Goal: Task Accomplishment & Management: Use online tool/utility

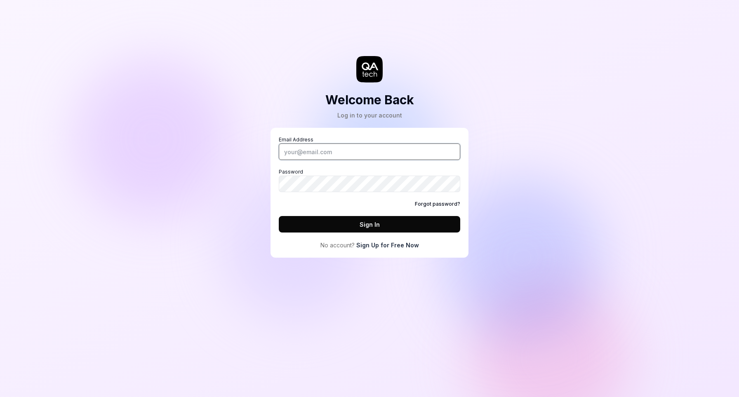
click at [350, 155] on input "Email Address" at bounding box center [369, 151] width 181 height 16
type input "[PERSON_NAME][EMAIL_ADDRESS][PERSON_NAME][DOMAIN_NAME]"
click at [365, 226] on button "Sign In" at bounding box center [369, 224] width 181 height 16
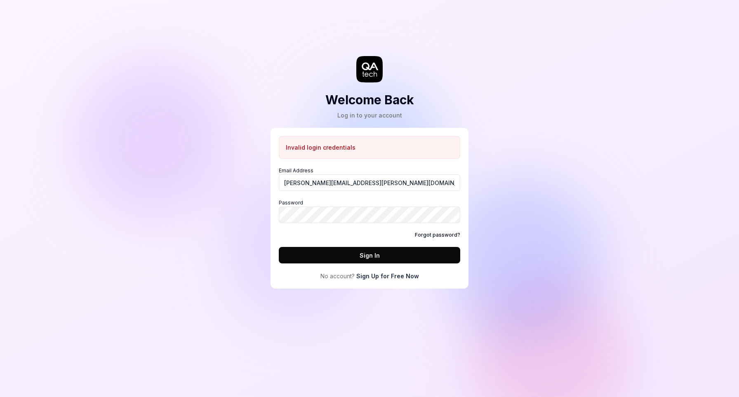
click at [369, 277] on link "Sign Up for Free Now" at bounding box center [387, 276] width 63 height 9
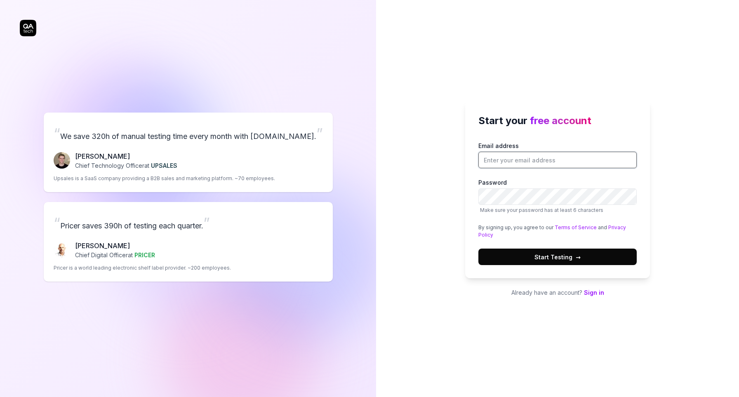
click at [533, 152] on input "Email address" at bounding box center [557, 160] width 158 height 16
type input "[PERSON_NAME][EMAIL_ADDRESS][PERSON_NAME][DOMAIN_NAME]"
click at [546, 255] on span "Start Testing →" at bounding box center [557, 257] width 46 height 9
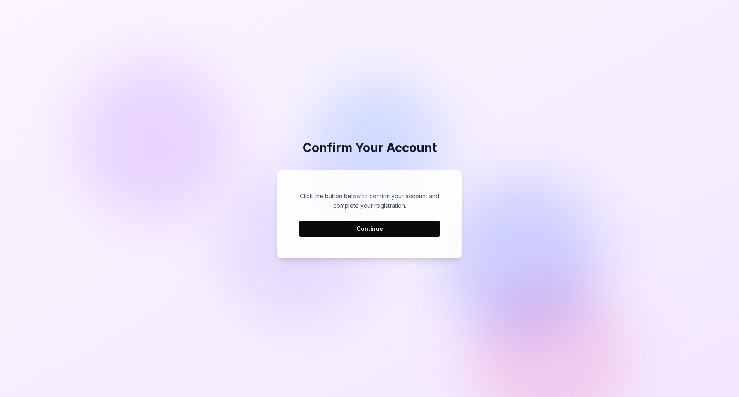
click at [352, 233] on button "Continue" at bounding box center [370, 229] width 142 height 16
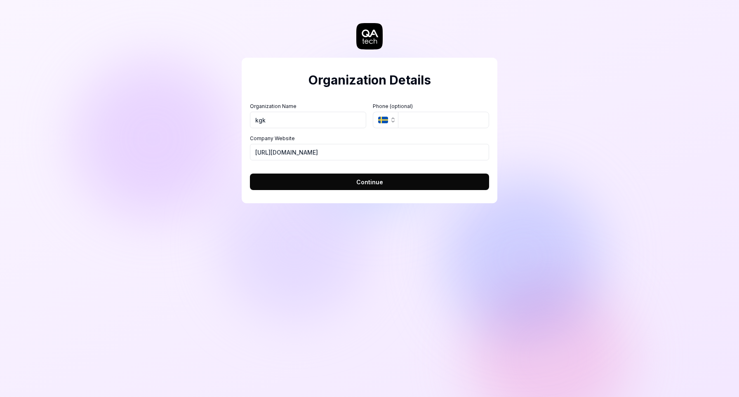
type input "kgk"
click at [325, 181] on button "Continue" at bounding box center [369, 182] width 239 height 16
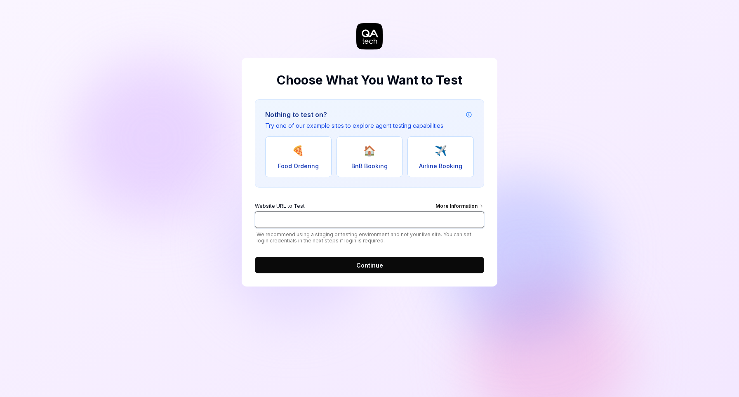
click at [409, 215] on input "Website URL to Test More Information" at bounding box center [369, 220] width 229 height 16
paste input "[URL][DOMAIN_NAME]"
type input "[URL][DOMAIN_NAME]"
click at [447, 208] on div "More Information" at bounding box center [459, 206] width 49 height 9
click at [447, 212] on input "[URL][DOMAIN_NAME]" at bounding box center [369, 220] width 229 height 16
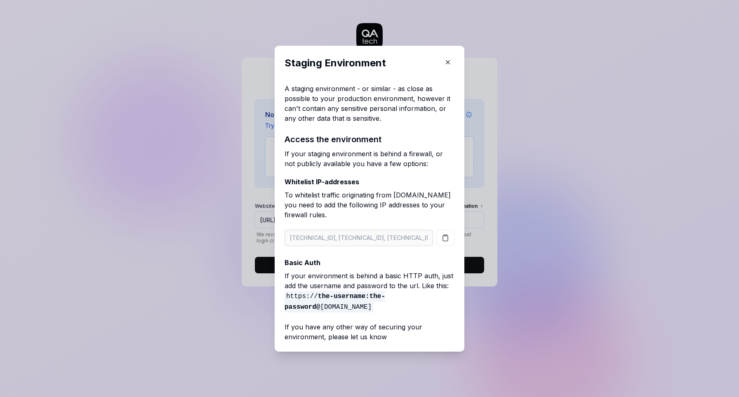
click at [449, 242] on button "button" at bounding box center [445, 238] width 18 height 16
click at [449, 188] on div "A staging environment - or similar - as close as possible to your production en…" at bounding box center [370, 213] width 170 height 258
click at [453, 63] on button "button" at bounding box center [447, 62] width 13 height 13
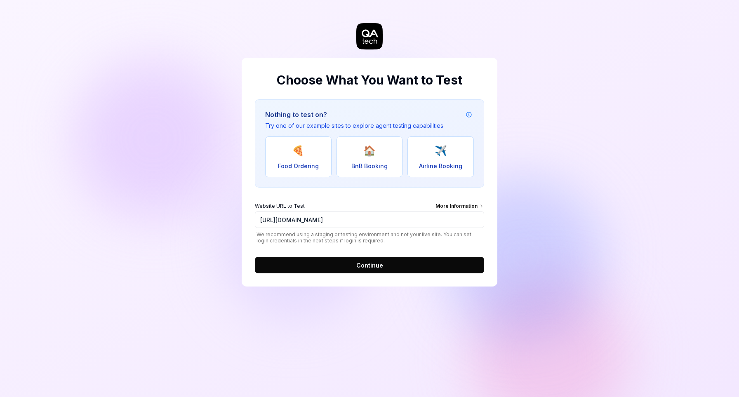
click at [410, 270] on button "Continue" at bounding box center [369, 265] width 229 height 16
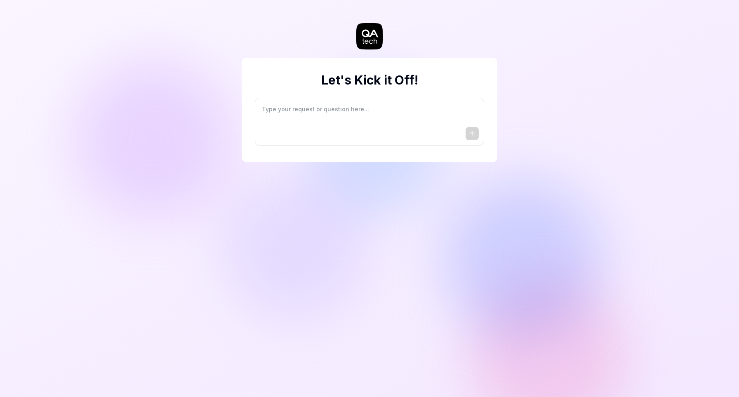
type textarea "*"
type textarea "I"
type textarea "*"
type textarea "I"
type textarea "*"
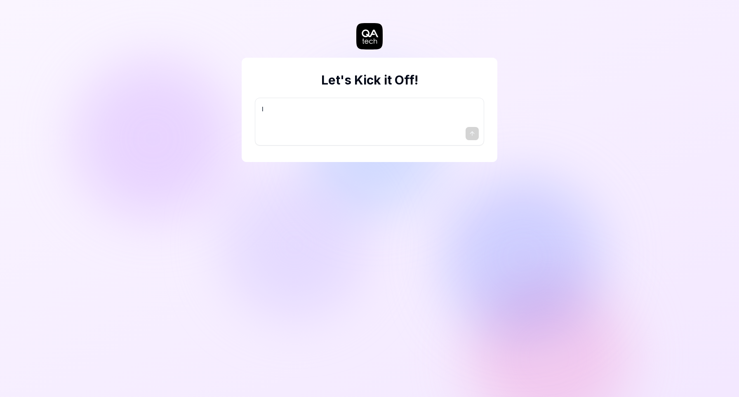
type textarea "I w"
type textarea "*"
type textarea "I wa"
type textarea "*"
type textarea "I wan"
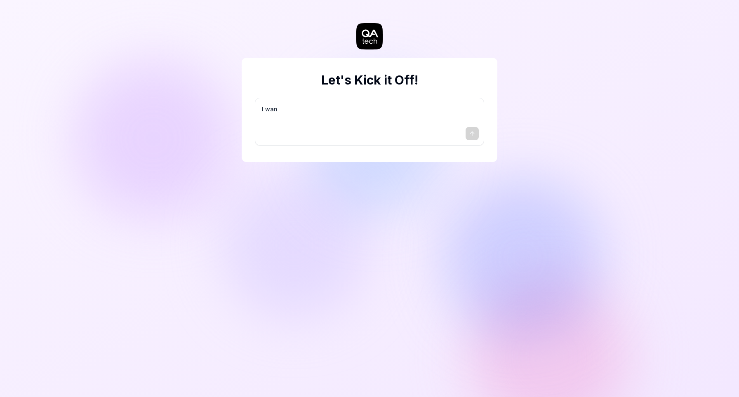
type textarea "*"
type textarea "I want"
type textarea "*"
type textarea "I want"
type textarea "*"
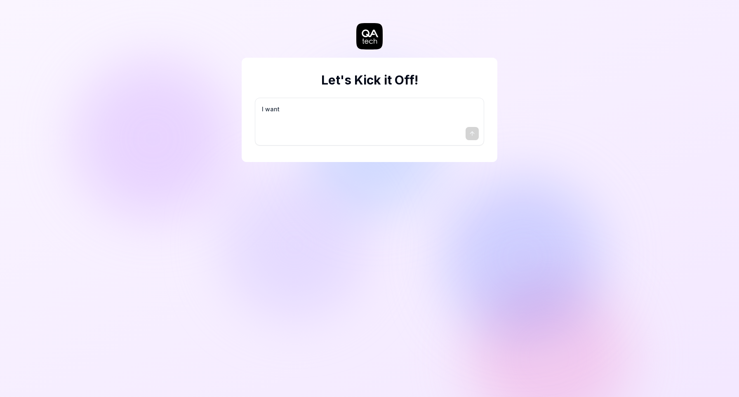
type textarea "I want a"
type textarea "*"
type textarea "I want a"
type textarea "*"
type textarea "I want a g"
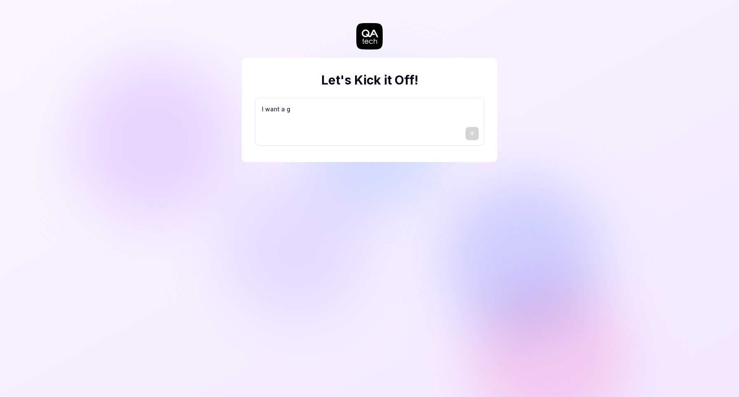
type textarea "*"
type textarea "I want a go"
type textarea "*"
type textarea "I want a goo"
type textarea "*"
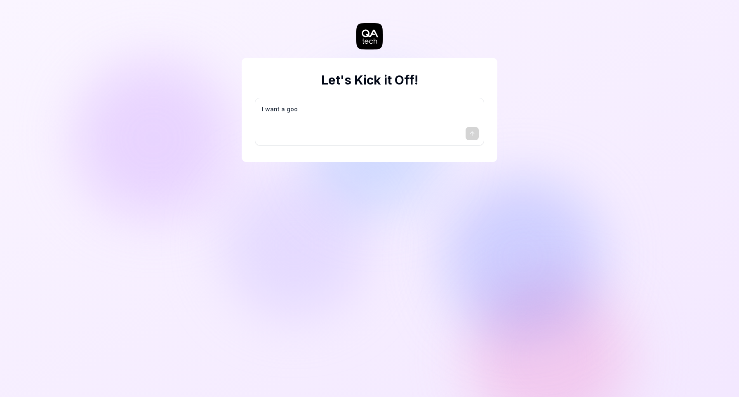
type textarea "I want a good"
type textarea "*"
type textarea "I want a good"
type textarea "*"
type textarea "I want a good t"
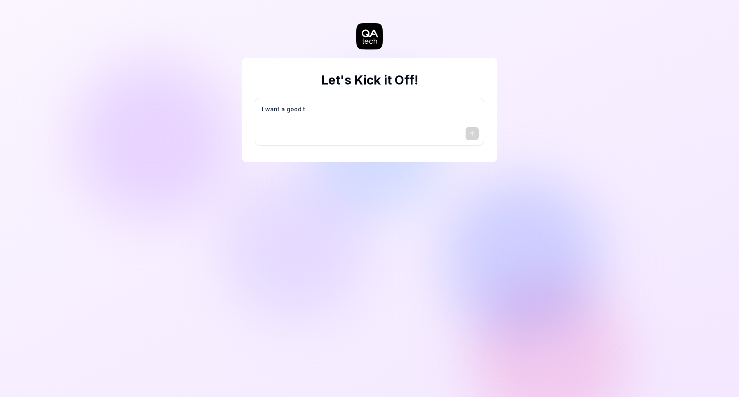
type textarea "*"
type textarea "I want a good te"
type textarea "*"
type textarea "I want a good tes"
type textarea "*"
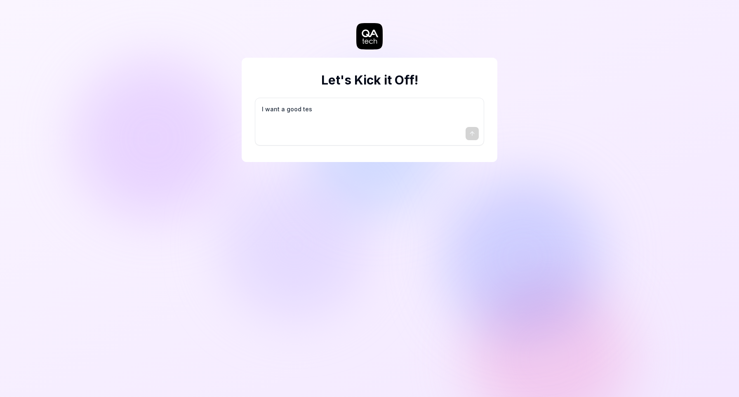
type textarea "I want a good test"
type textarea "*"
type textarea "I want a good test"
type textarea "*"
type textarea "I want a good test s"
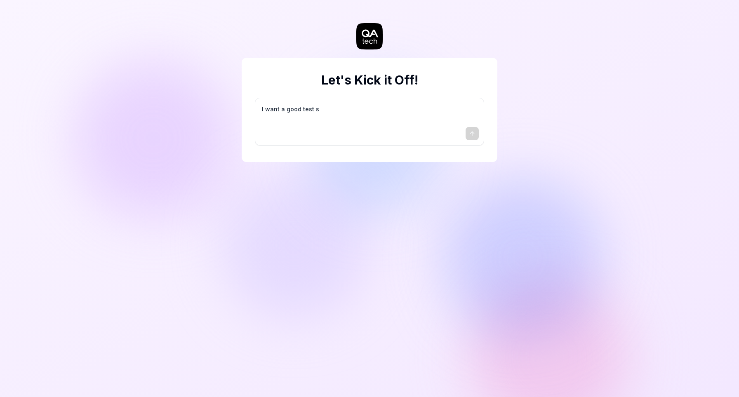
type textarea "*"
type textarea "I want a good test se"
type textarea "*"
type textarea "I want a good test set"
type textarea "*"
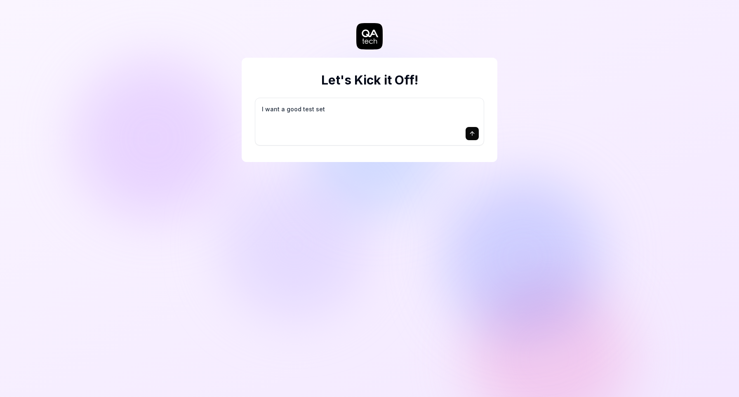
type textarea "I want a good test setu"
type textarea "*"
type textarea "I want a good test setup"
type textarea "*"
type textarea "I want a good test setup"
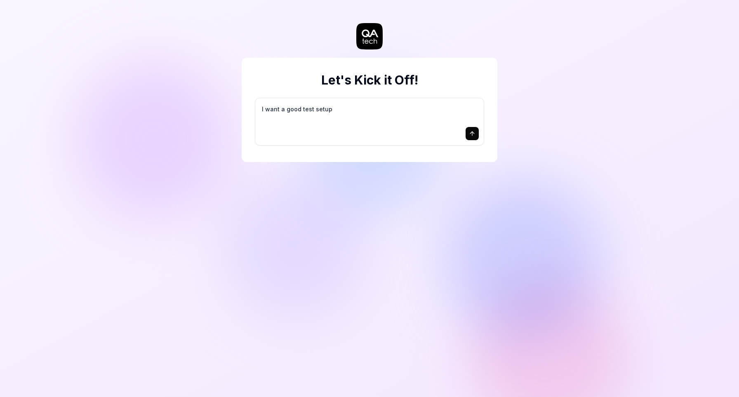
type textarea "*"
type textarea "I want a good test setup f"
type textarea "*"
type textarea "I want a good test setup fo"
type textarea "*"
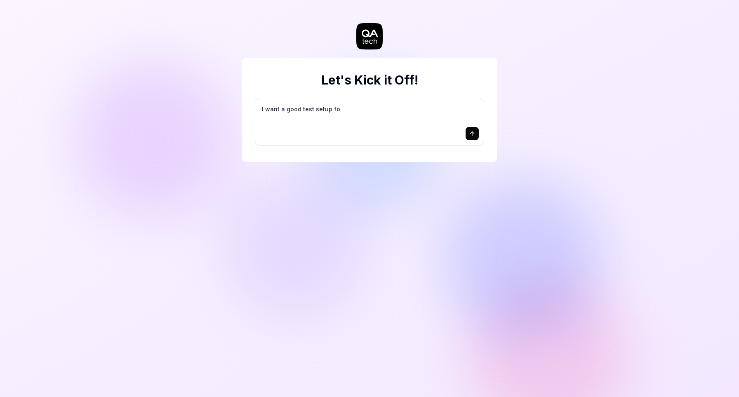
type textarea "I want a good test setup for"
type textarea "*"
type textarea "I want a good test setup for"
type textarea "*"
type textarea "I want a good test setup for m"
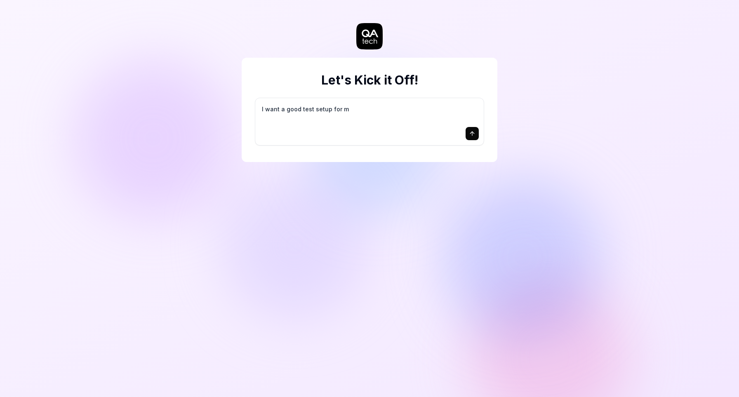
type textarea "*"
type textarea "I want a good test setup for my"
type textarea "*"
type textarea "I want a good test setup for my"
type textarea "*"
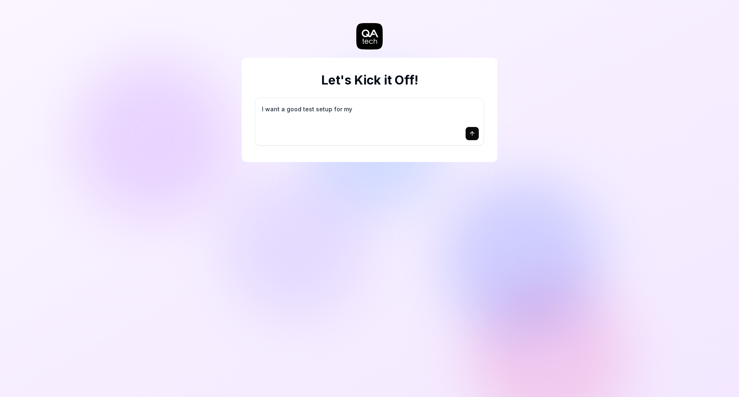
type textarea "I want a good test setup for my s"
type textarea "*"
type textarea "I want a good test setup for my si"
type textarea "*"
type textarea "I want a good test setup for my sit"
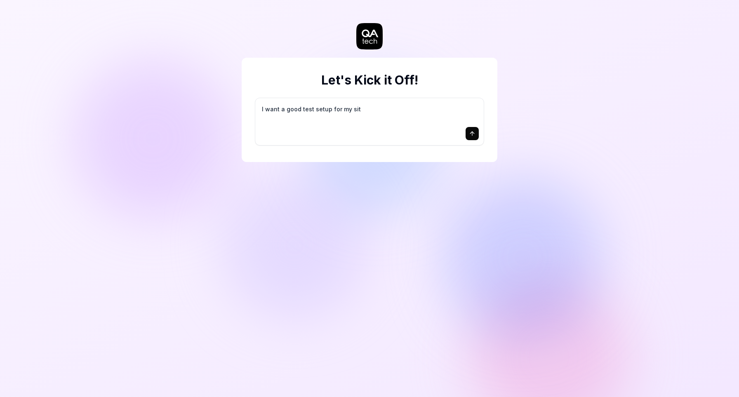
type textarea "*"
type textarea "I want a good test setup for my site"
type textarea "*"
type textarea "I want a good test setup for my site"
type textarea "*"
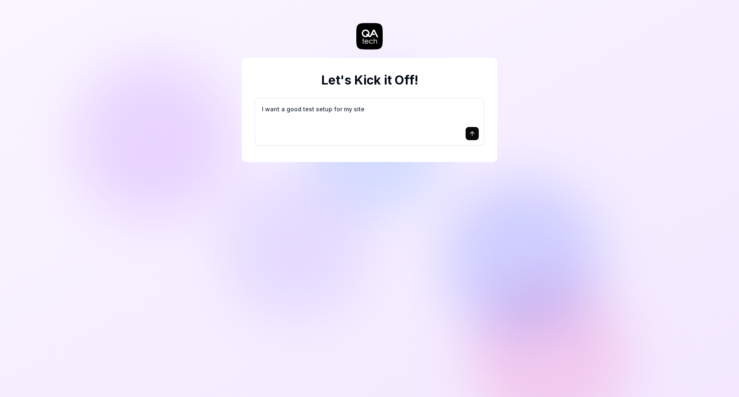
type textarea "I want a good test setup for my site -"
type textarea "*"
type textarea "I want a good test setup for my site -"
type textarea "*"
type textarea "I want a good test setup for my site - h"
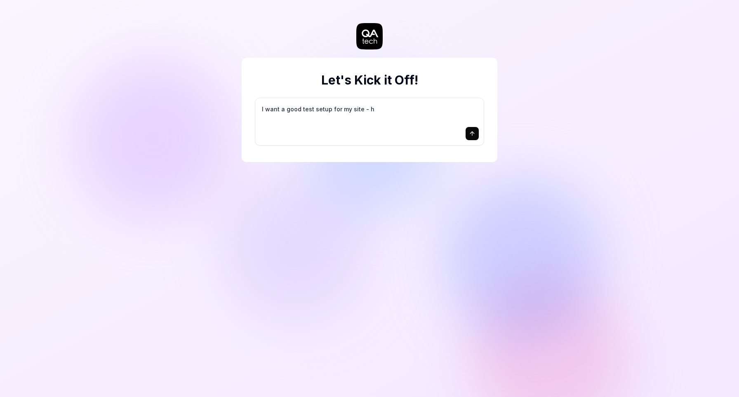
type textarea "*"
type textarea "I want a good test setup for my site - he"
type textarea "*"
type textarea "I want a good test setup for my site - hel"
type textarea "*"
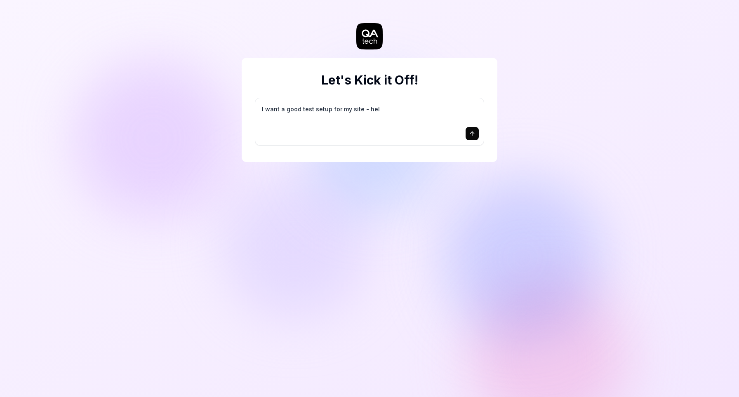
type textarea "I want a good test setup for my site - help"
type textarea "*"
type textarea "I want a good test setup for my site - help"
type textarea "*"
type textarea "I want a good test setup for my site - help m"
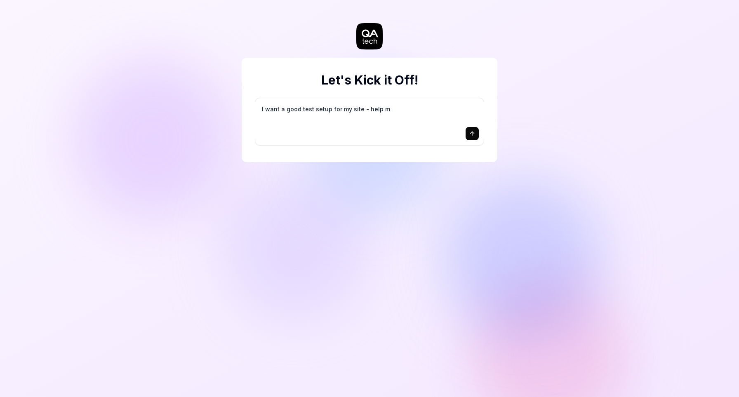
type textarea "*"
type textarea "I want a good test setup for my site - help me"
type textarea "*"
type textarea "I want a good test setup for my site - help me"
type textarea "*"
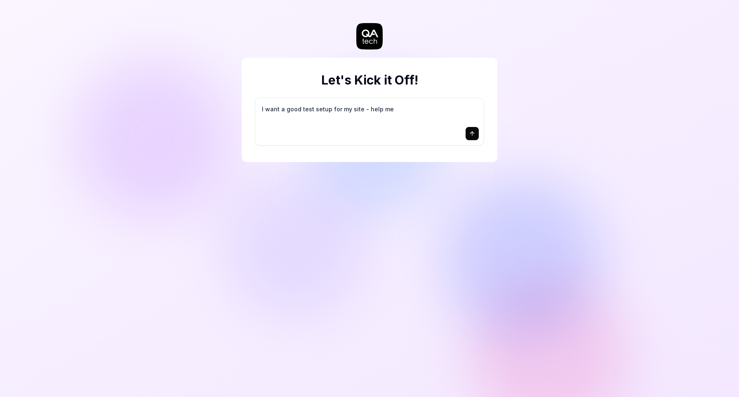
type textarea "I want a good test setup for my site - help me c"
type textarea "*"
type textarea "I want a good test setup for my site - help me cr"
type textarea "*"
type textarea "I want a good test setup for my site - help me cre"
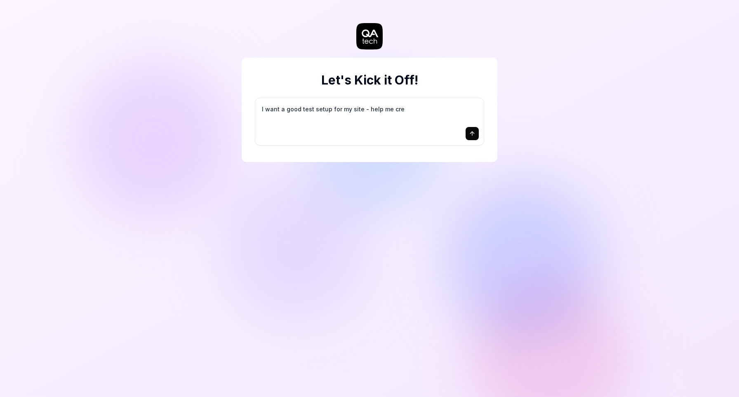
type textarea "*"
type textarea "I want a good test setup for my site - help me crea"
type textarea "*"
type textarea "I want a good test setup for my site - help me creat"
type textarea "*"
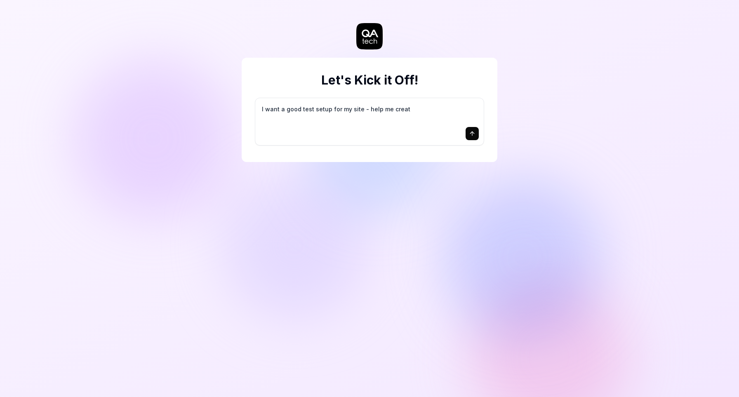
type textarea "I want a good test setup for my site - help me create"
type textarea "*"
type textarea "I want a good test setup for my site - help me create"
type textarea "*"
type textarea "I want a good test setup for my site - help me create t"
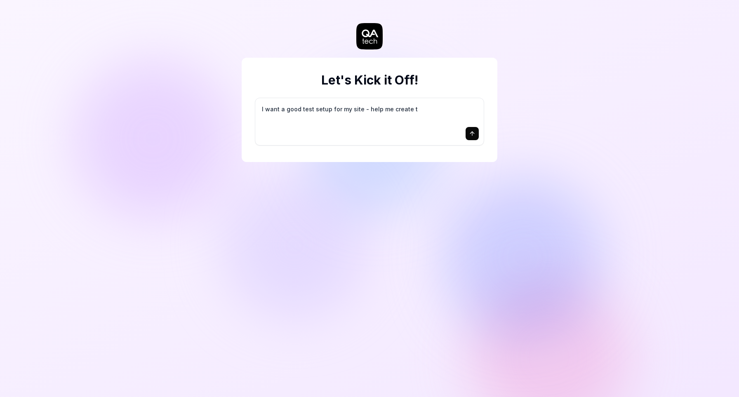
type textarea "*"
type textarea "I want a good test setup for my site - help me create th"
type textarea "*"
type textarea "I want a good test setup for my site - help me create the"
type textarea "*"
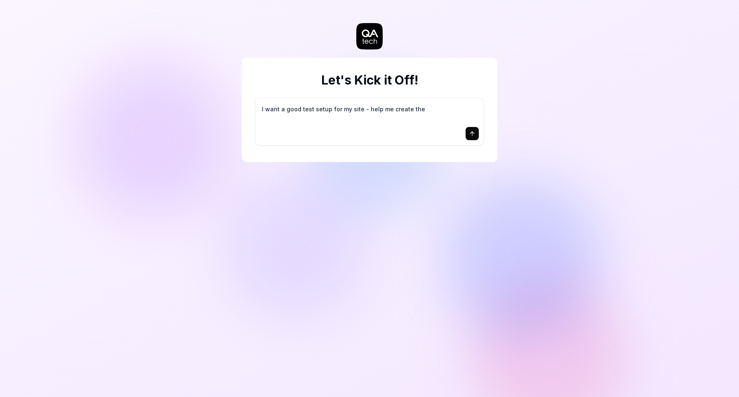
type textarea "I want a good test setup for my site - help me create the"
type textarea "*"
type textarea "I want a good test setup for my site - help me create the f"
type textarea "*"
type textarea "I want a good test setup for my site - help me create the fi"
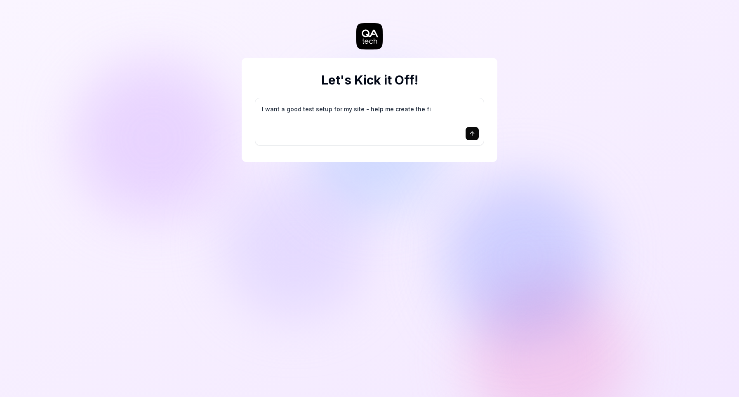
type textarea "*"
type textarea "I want a good test setup for my site - help me create the fir"
type textarea "*"
type textarea "I want a good test setup for my site - help me create the firs"
type textarea "*"
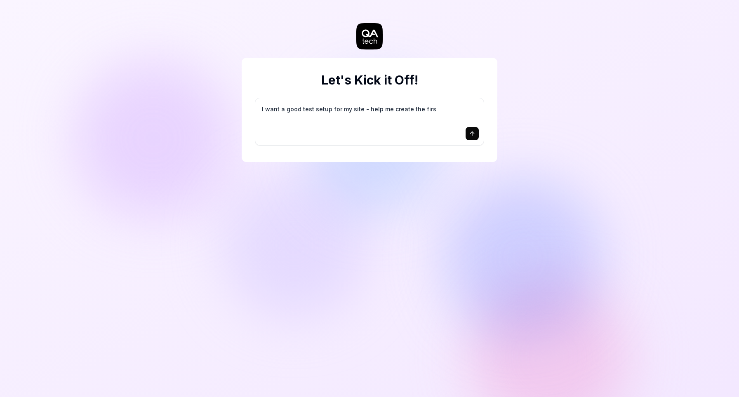
type textarea "I want a good test setup for my site - help me create the first"
type textarea "*"
type textarea "I want a good test setup for my site - help me create the first"
type textarea "*"
type textarea "I want a good test setup for my site - help me create the first 3"
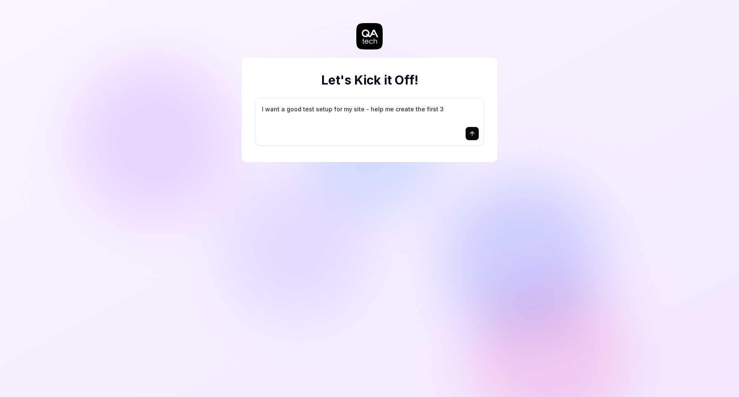
type textarea "*"
type textarea "I want a good test setup for my site - help me create the first 3-"
type textarea "*"
type textarea "I want a good test setup for my site - help me create the first 3-5"
type textarea "*"
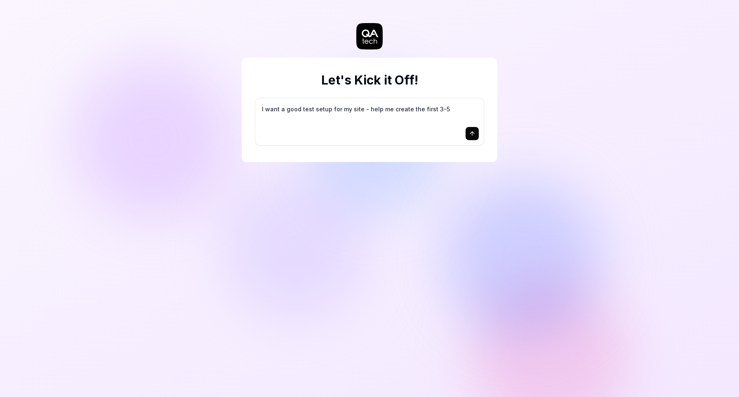
type textarea "I want a good test setup for my site - help me create the first 3-5"
type textarea "*"
type textarea "I want a good test setup for my site - help me create the first 3-5 t"
type textarea "*"
type textarea "I want a good test setup for my site - help me create the first 3-5 te"
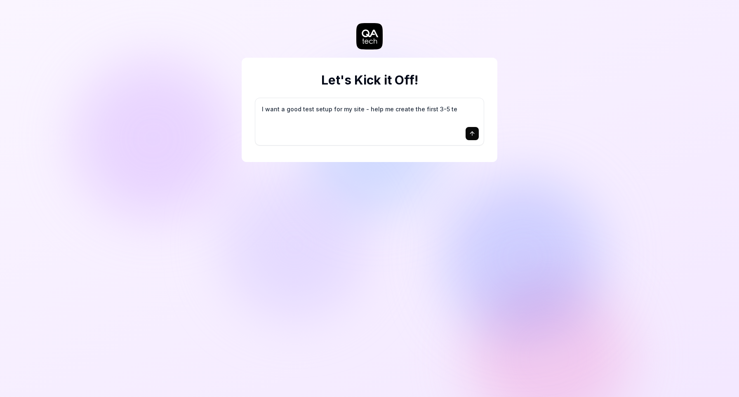
type textarea "*"
type textarea "I want a good test setup for my site - help me create the first 3-5 tes"
type textarea "*"
type textarea "I want a good test setup for my site - help me create the first 3-5 test"
type textarea "*"
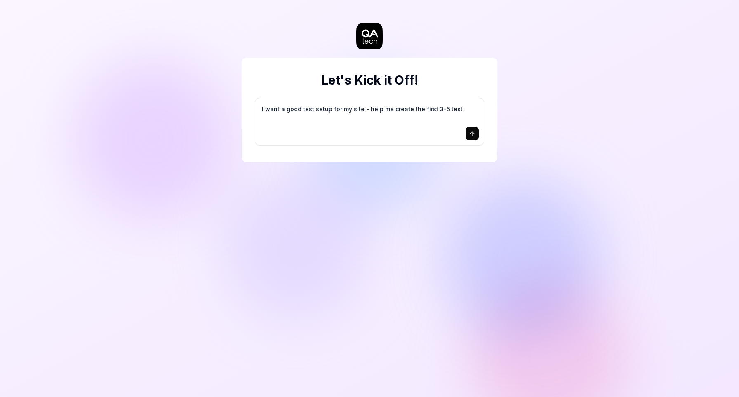
type textarea "I want a good test setup for my site - help me create the first 3-5 test"
type textarea "*"
type textarea "I want a good test setup for my site - help me create the first 3-5 test c"
type textarea "*"
type textarea "I want a good test setup for my site - help me create the first 3-5 test ca"
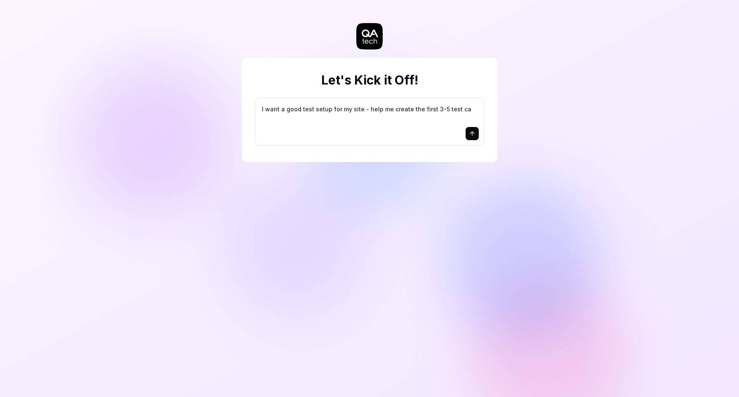
type textarea "*"
type textarea "I want a good test setup for my site - help me create the first 3-5 test cas"
type textarea "*"
type textarea "I want a good test setup for my site - help me create the first 3-5 test case"
type textarea "*"
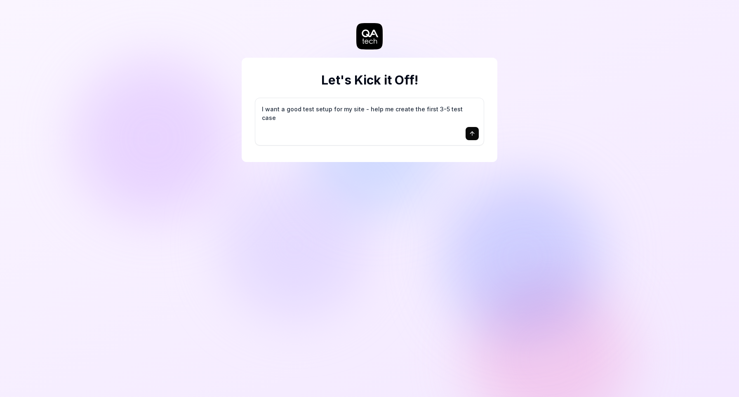
type textarea "I want a good test setup for my site - help me create the first 3-5 test cases"
click at [469, 136] on icon "submit" at bounding box center [472, 133] width 7 height 7
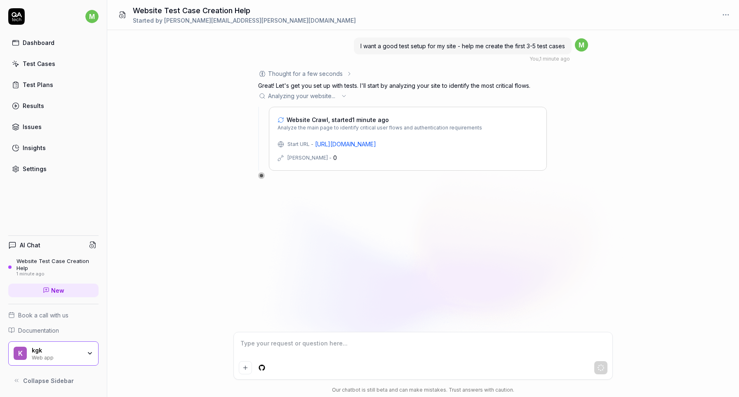
click at [216, 179] on div "I want a good test setup for my site - help me create the first 3-5 test cases …" at bounding box center [423, 181] width 632 height 302
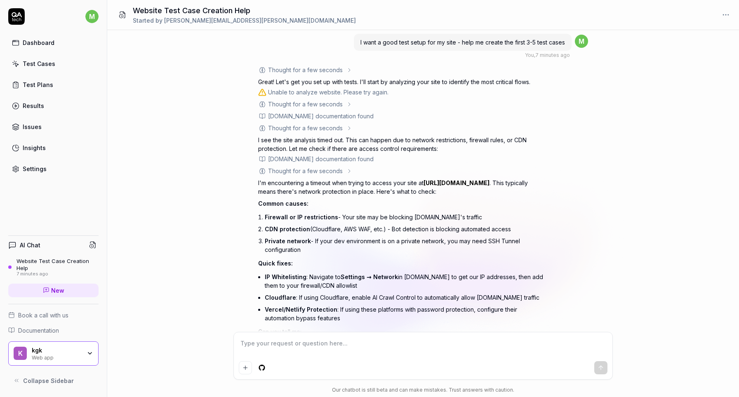
scroll to position [79, 0]
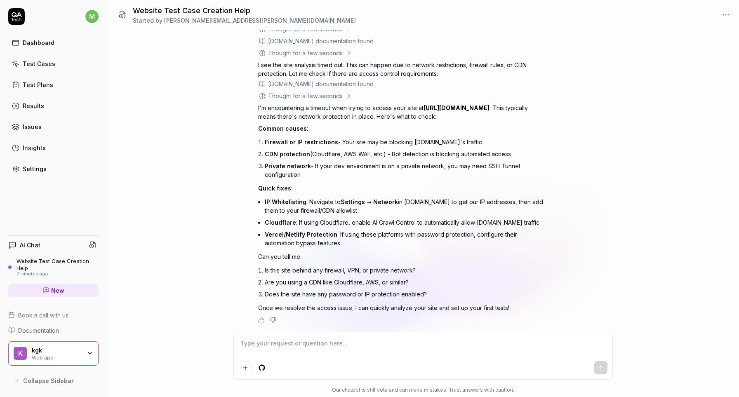
click at [354, 347] on textarea at bounding box center [423, 347] width 369 height 21
type textarea "*"
type textarea "N"
type textarea "*"
type textarea "No"
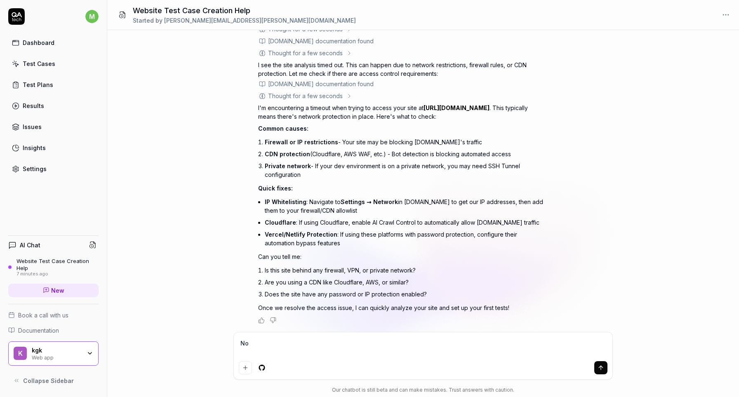
type textarea "*"
type textarea "Nop"
type textarea "*"
type textarea "Nope"
type textarea "*"
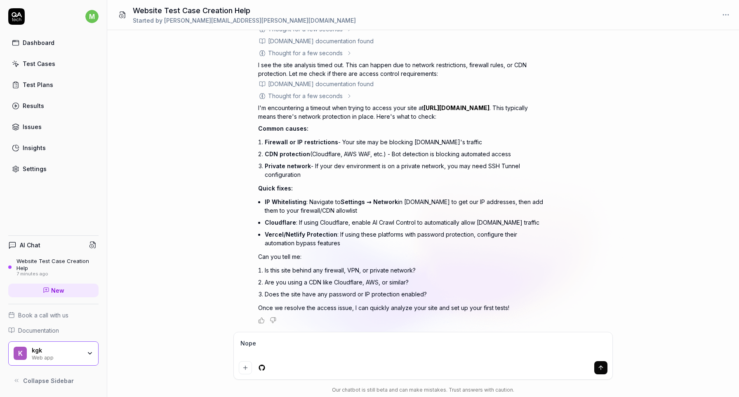
type textarea "Nop"
type textarea "*"
type textarea "Nope"
type textarea "*"
type textarea "Nope"
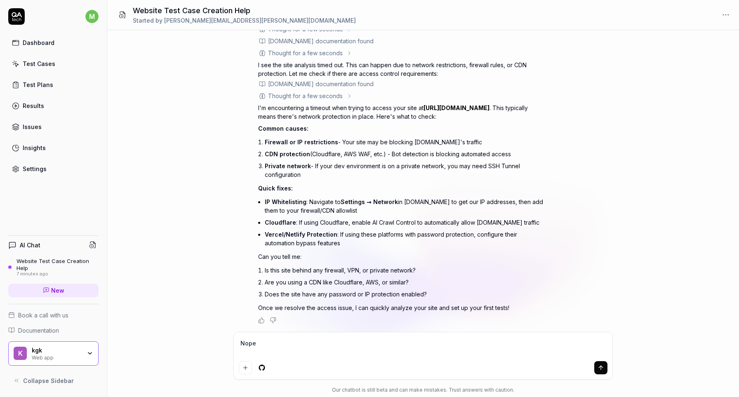
type textarea "*"
type textarea "Nope"
type textarea "*"
type textarea "Nopem"
type textarea "*"
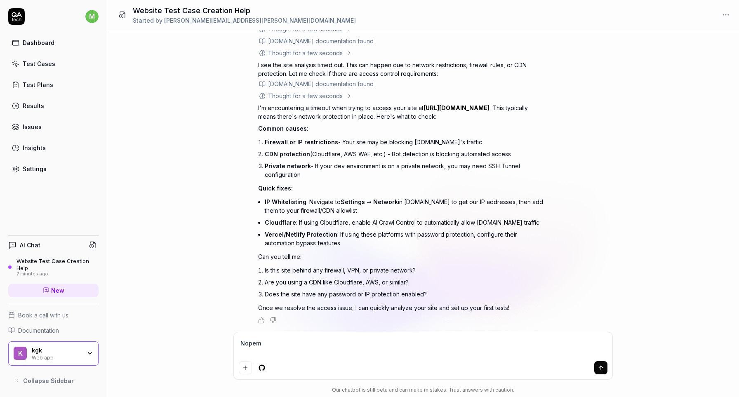
type textarea "Nopem"
type textarea "*"
type textarea "Nopem"
type textarea "*"
type textarea "Nope"
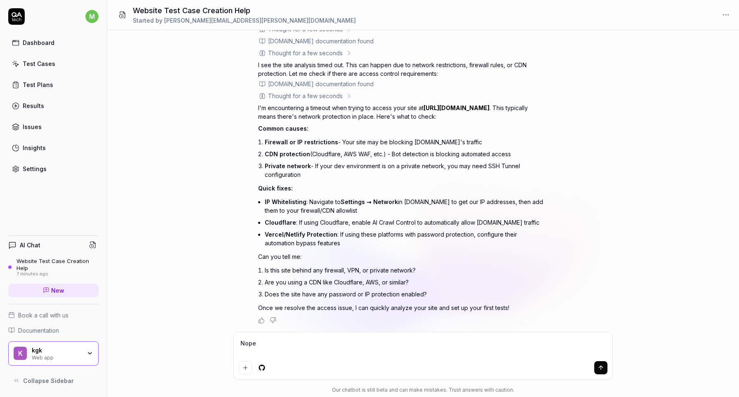
type textarea "*"
type textarea "n"
type textarea "*"
type textarea "no"
type textarea "*"
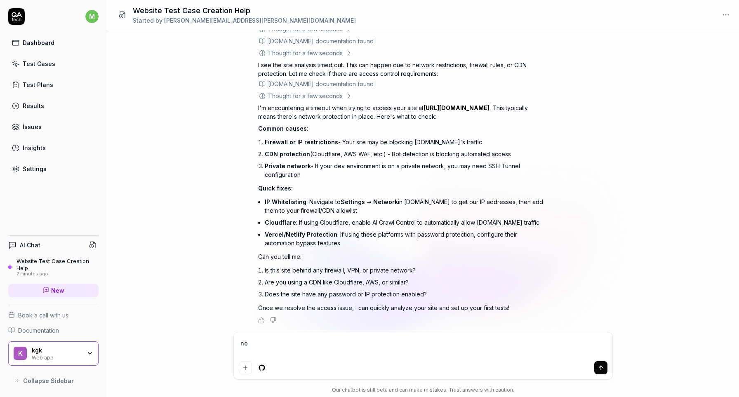
type textarea "nop"
type textarea "*"
type textarea "nope"
type textarea "*"
type textarea "nope"
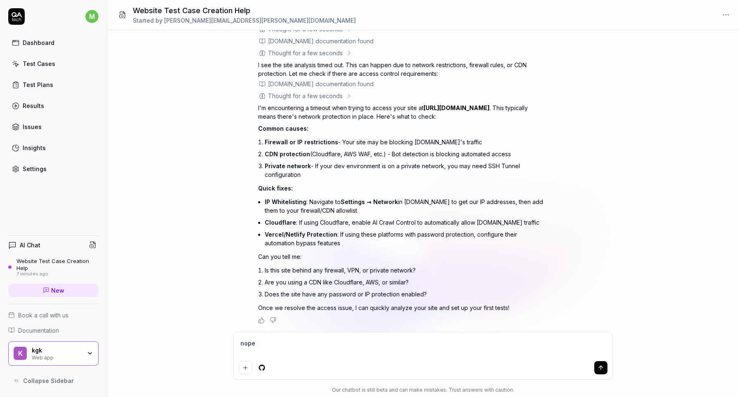
type textarea "*"
type textarea "nope"
type textarea "*"
type textarea "nope,"
type textarea "*"
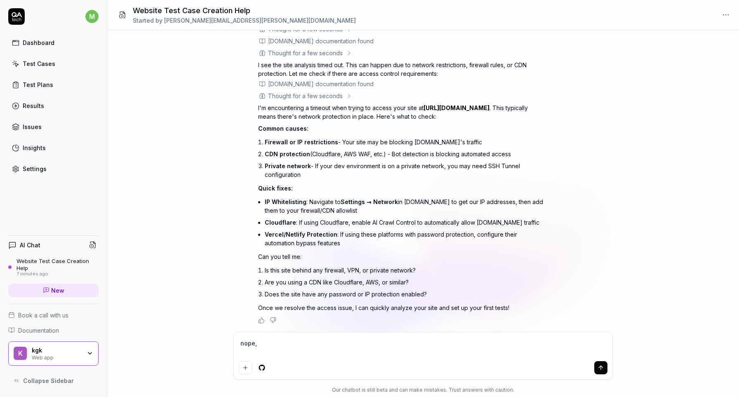
type textarea "nope,"
type textarea "*"
type textarea "nope, i"
click at [447, 108] on link "[URL][DOMAIN_NAME]" at bounding box center [456, 107] width 66 height 7
click at [278, 343] on textarea "nope, it's publically" at bounding box center [423, 347] width 369 height 21
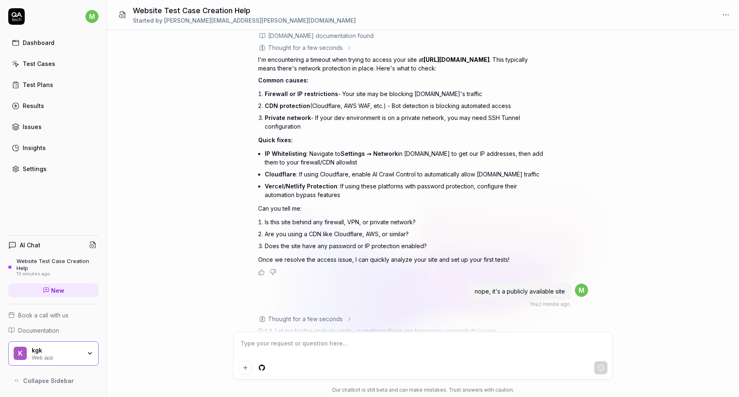
scroll to position [227, 0]
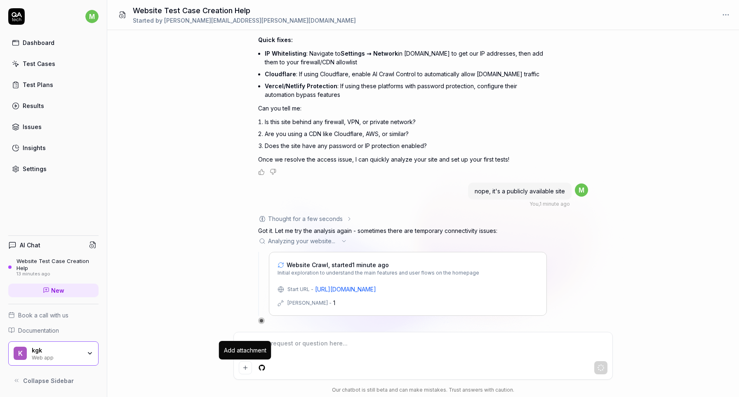
click at [248, 367] on icon "Add attachment" at bounding box center [245, 368] width 7 height 7
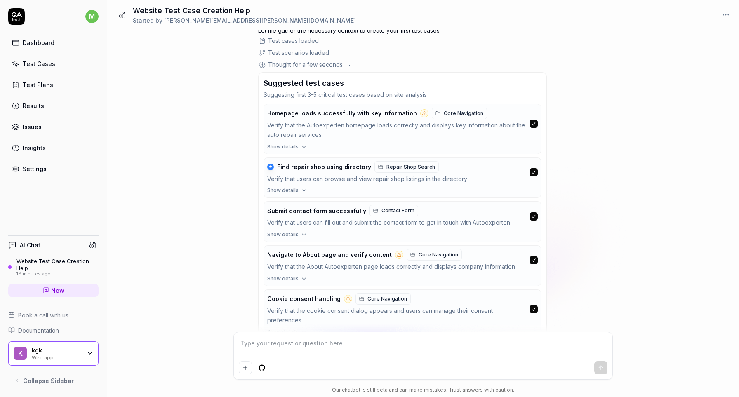
scroll to position [630, 0]
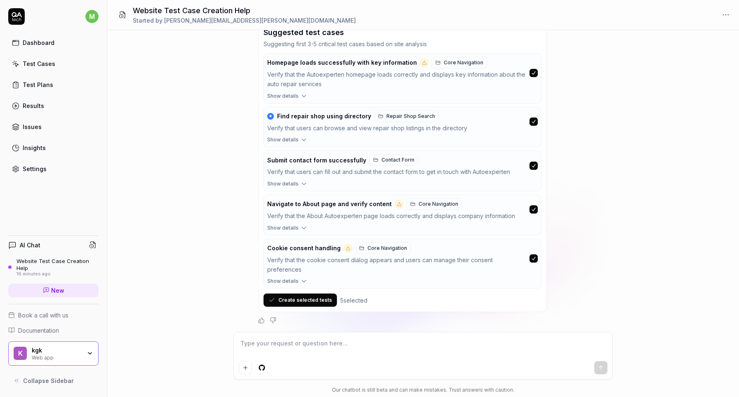
click at [536, 168] on button "button" at bounding box center [533, 166] width 8 height 8
click at [301, 303] on button "Create selected tests" at bounding box center [299, 300] width 73 height 13
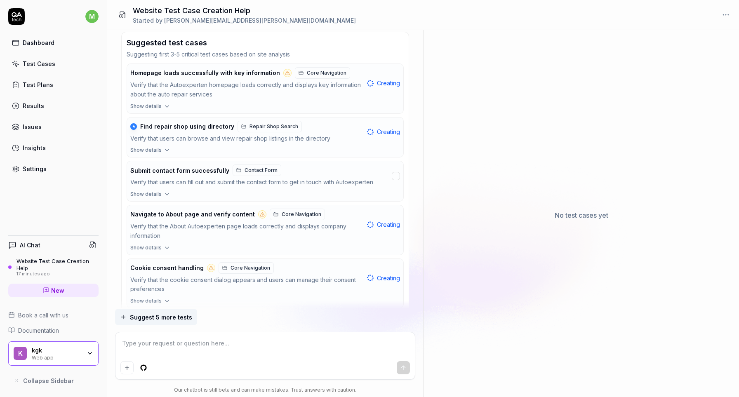
scroll to position [663, 0]
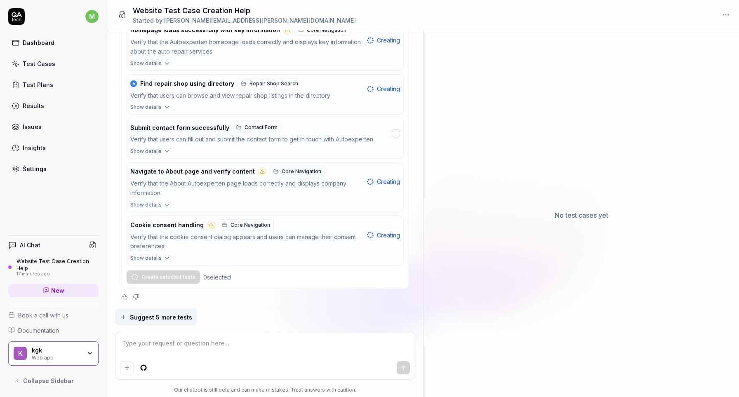
click at [56, 332] on span "Documentation" at bounding box center [38, 330] width 41 height 9
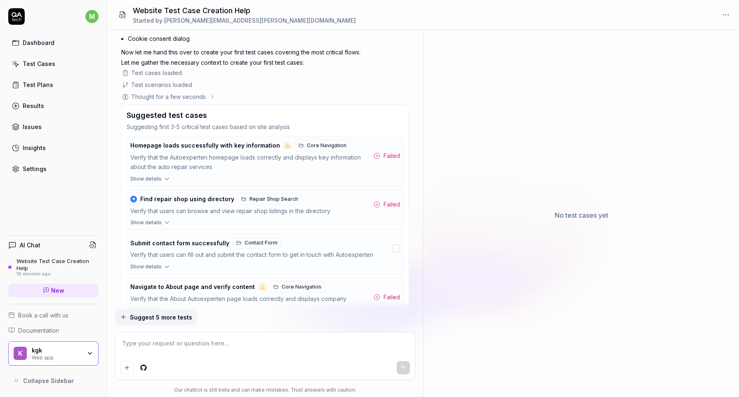
scroll to position [550, 0]
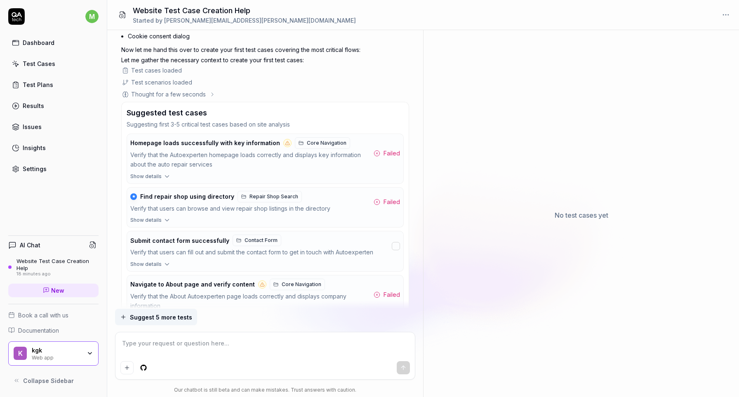
click at [346, 167] on div "Verify that the Autoexperten homepage loads correctly and displays key informat…" at bounding box center [250, 160] width 240 height 19
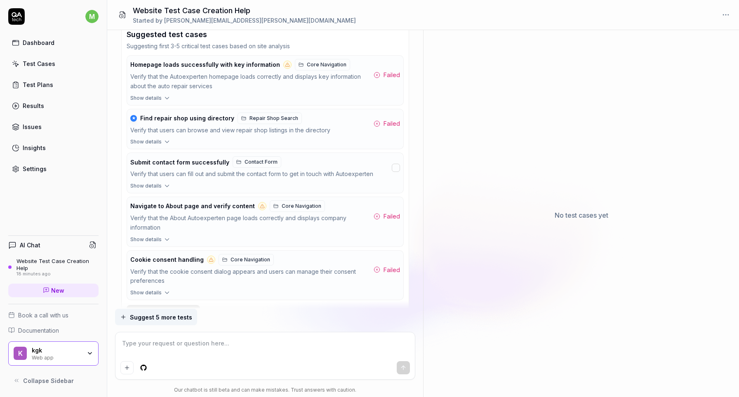
scroll to position [663, 0]
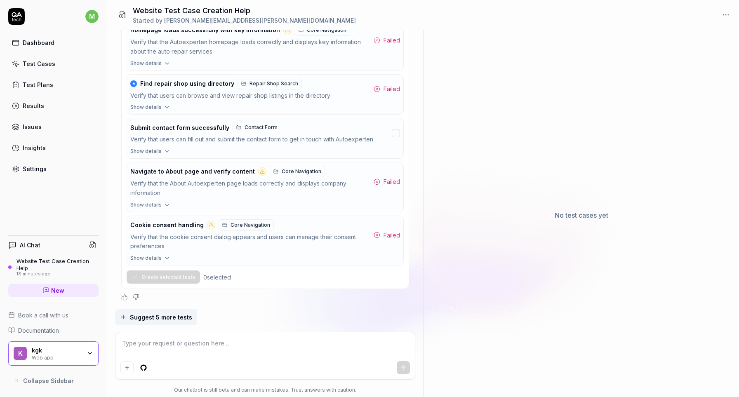
click at [35, 67] on div "Test Cases" at bounding box center [39, 63] width 33 height 9
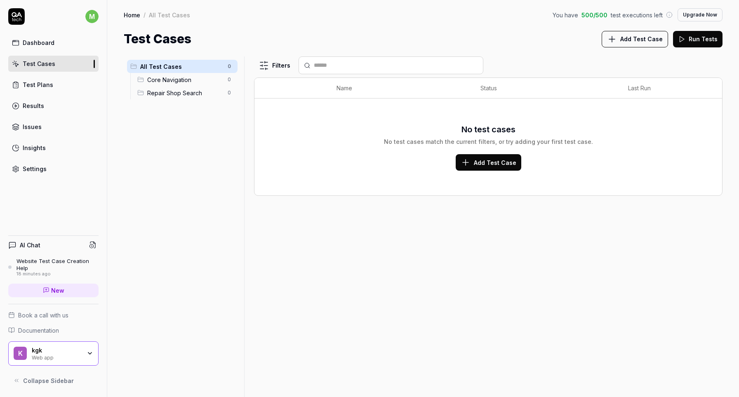
click at [49, 45] on div "Dashboard" at bounding box center [39, 42] width 32 height 9
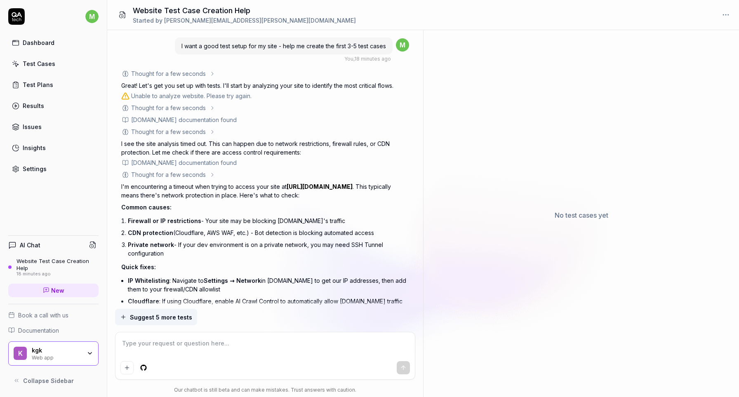
scroll to position [663, 0]
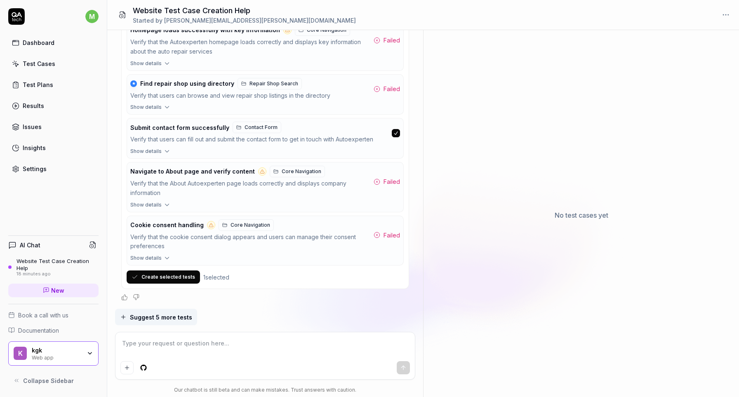
click at [167, 268] on div "Suggested test cases Suggesting first 3-5 critical test cases based on site ana…" at bounding box center [264, 139] width 287 height 300
click at [167, 277] on button "Create selected tests" at bounding box center [163, 276] width 73 height 13
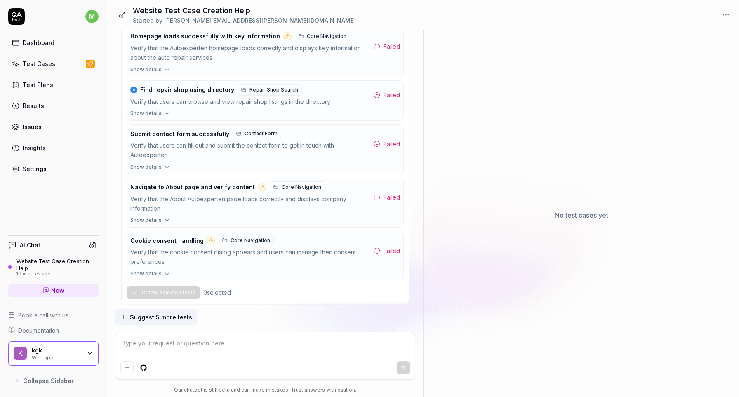
scroll to position [673, 0]
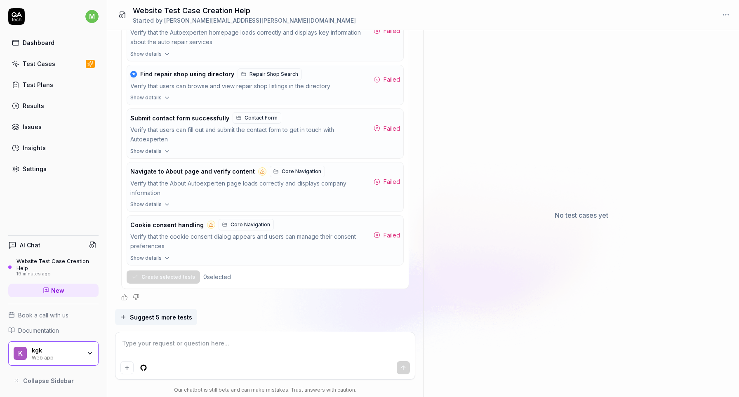
click at [289, 250] on div "Verify that the cookie consent dialog appears and users can manage their consen…" at bounding box center [250, 241] width 240 height 19
click at [379, 235] on icon at bounding box center [377, 235] width 7 height 7
click at [378, 235] on icon at bounding box center [377, 235] width 7 height 7
